Goal: Task Accomplishment & Management: Manage account settings

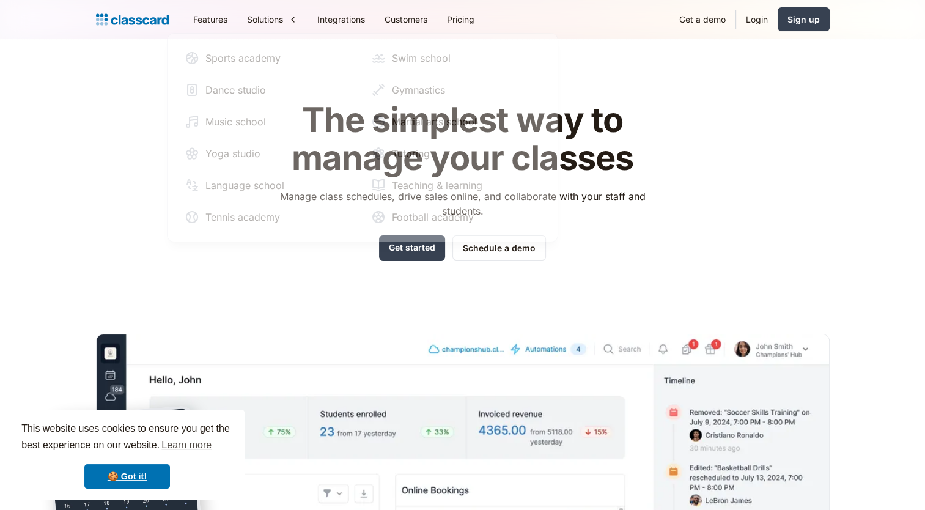
click at [695, 204] on div "The simplest way to manage your classes Manage class schedules, drive sales onl…" at bounding box center [462, 369] width 733 height 575
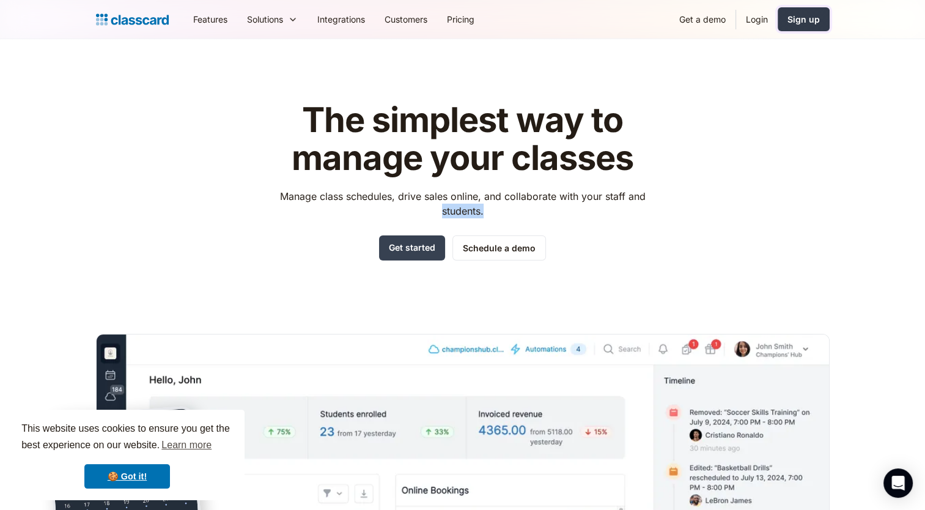
click at [799, 15] on div "Sign up" at bounding box center [803, 19] width 32 height 13
click at [761, 21] on link "Login" at bounding box center [757, 20] width 42 height 28
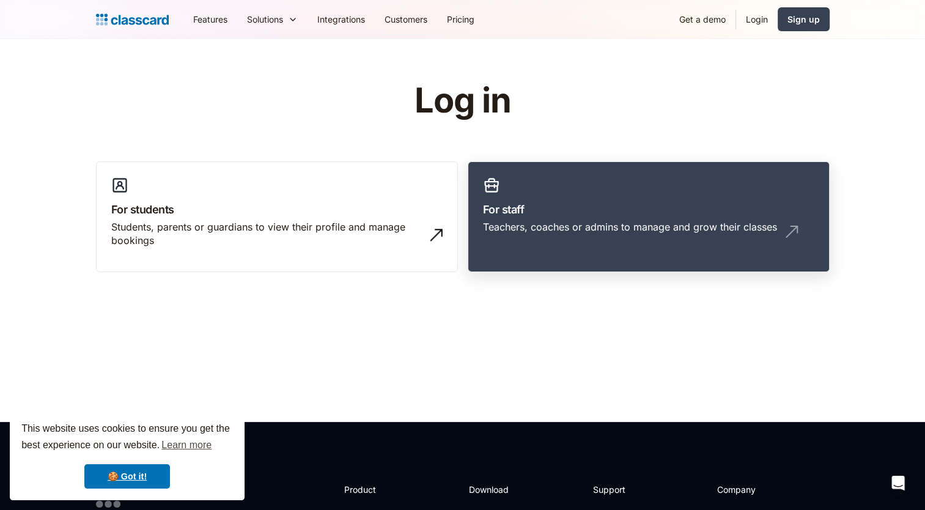
click at [579, 213] on h3 "For staff" at bounding box center [648, 209] width 331 height 17
